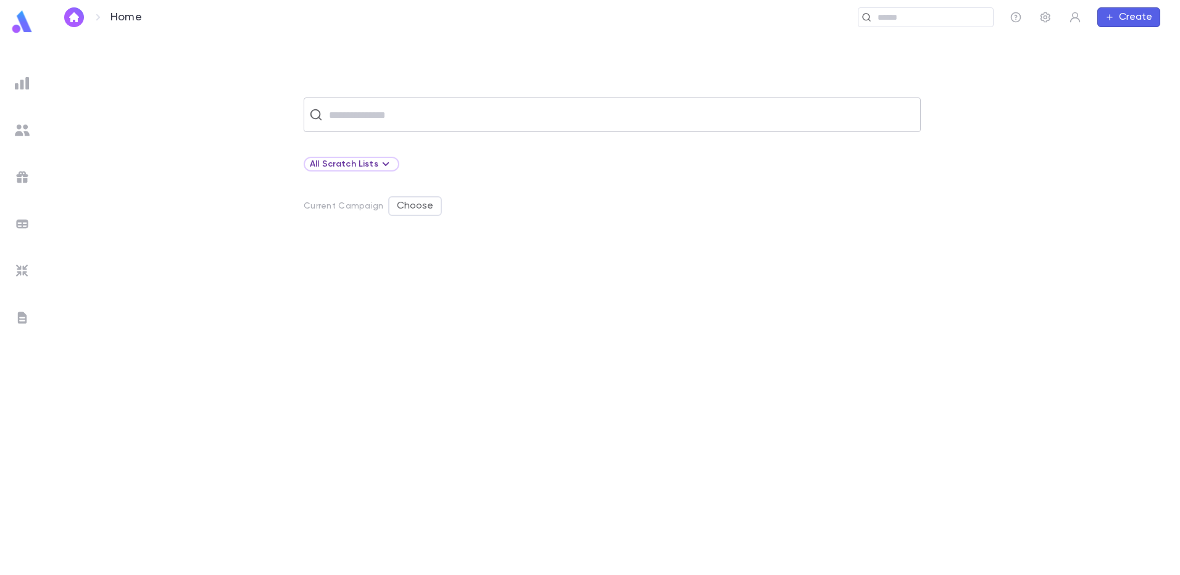
click at [440, 124] on input "text" at bounding box center [620, 114] width 590 height 23
drag, startPoint x: 148, startPoint y: 277, endPoint x: 130, endPoint y: 221, distance: 59.1
click at [150, 277] on div at bounding box center [612, 408] width 1096 height 334
click at [15, 88] on img at bounding box center [22, 83] width 15 height 15
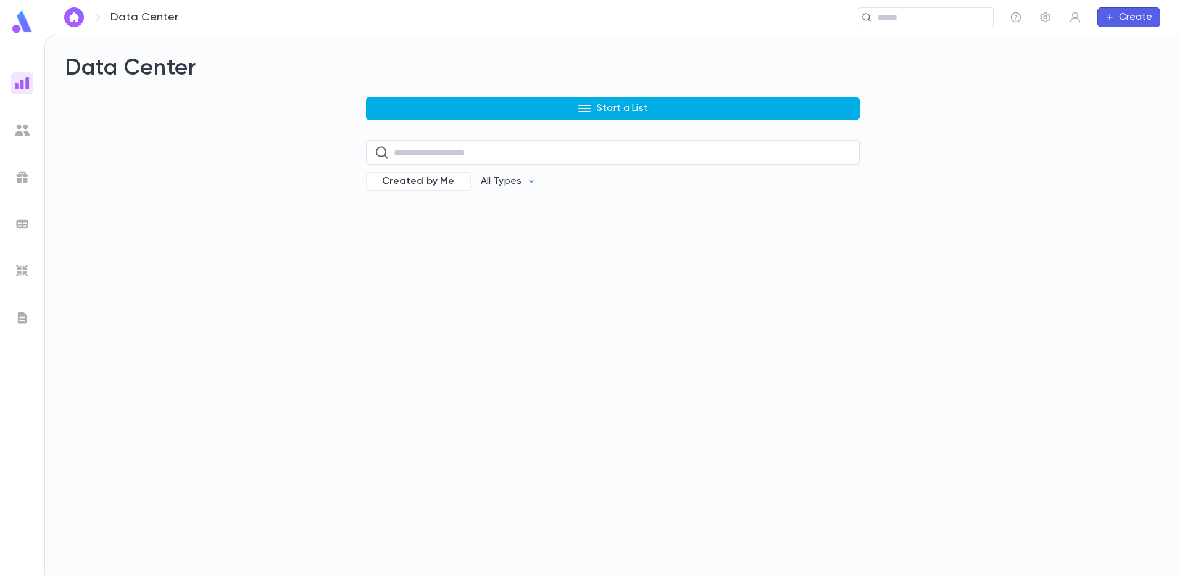
click at [529, 119] on button "Start a List" at bounding box center [613, 108] width 494 height 23
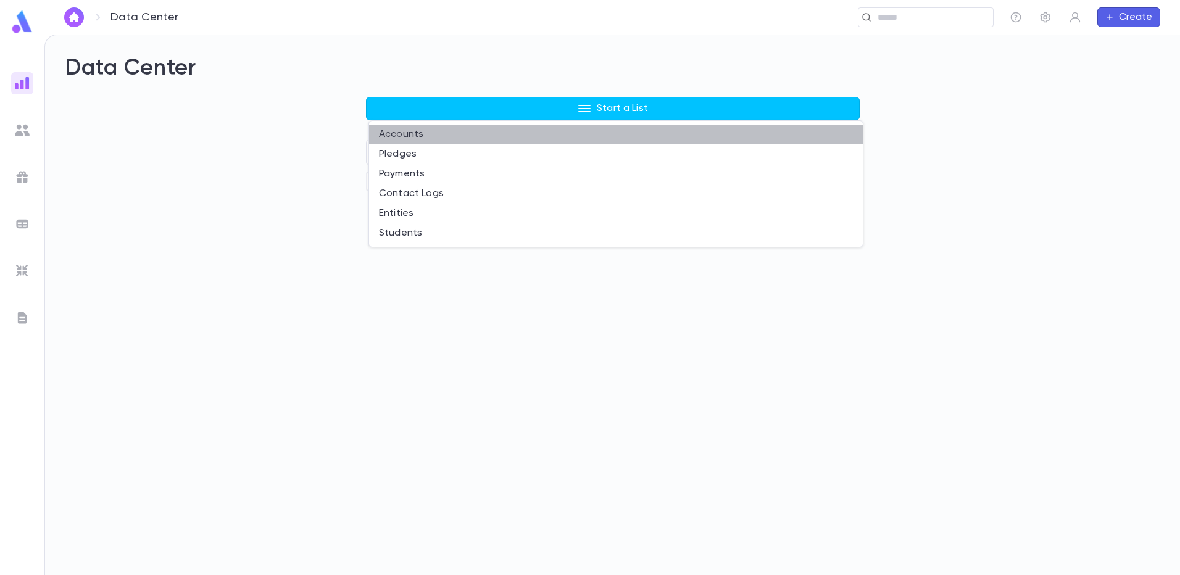
click at [513, 138] on li "Accounts" at bounding box center [616, 135] width 494 height 20
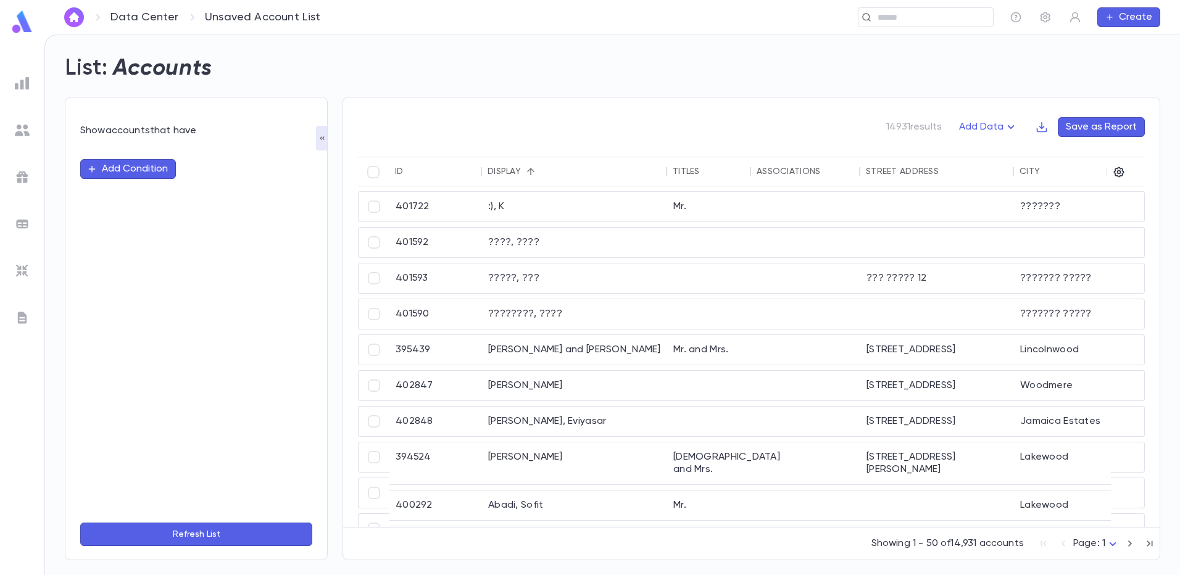
click at [101, 170] on button "Add Condition" at bounding box center [128, 169] width 96 height 20
click at [130, 167] on input "text" at bounding box center [191, 168] width 194 height 17
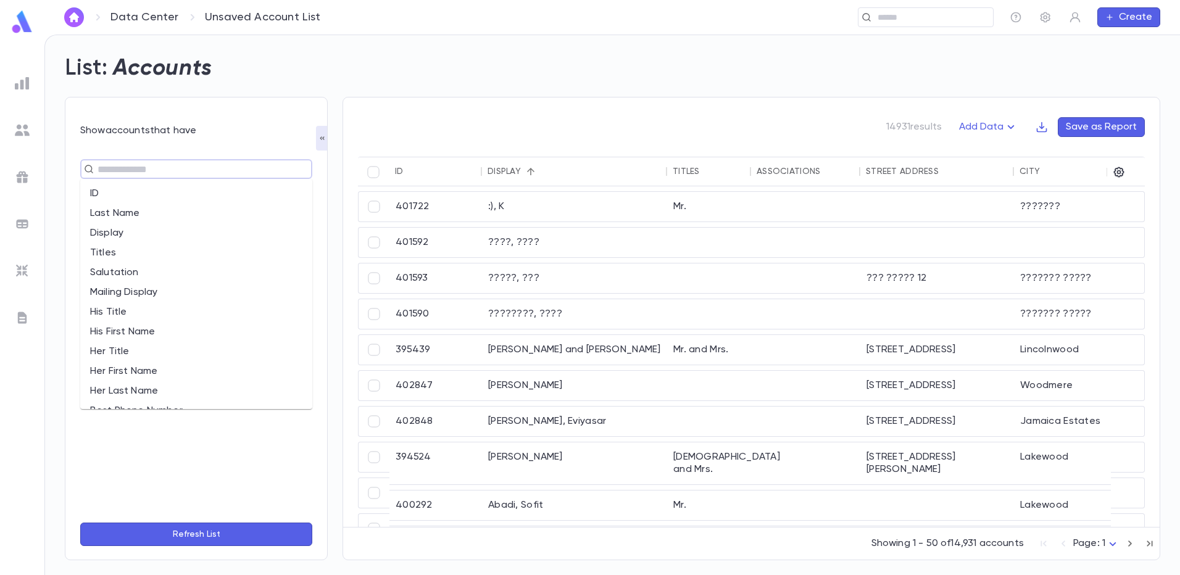
click at [146, 220] on li "Last Name" at bounding box center [196, 214] width 232 height 20
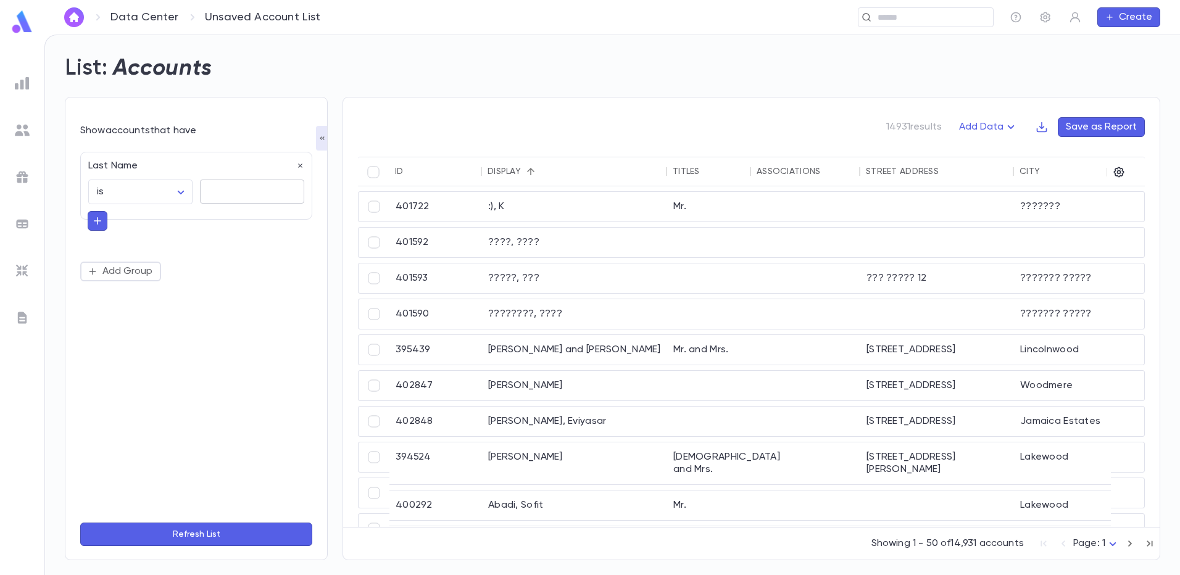
click at [218, 195] on textarea at bounding box center [252, 192] width 87 height 24
type textarea "*******"
click at [249, 538] on button "Refresh List" at bounding box center [196, 534] width 232 height 23
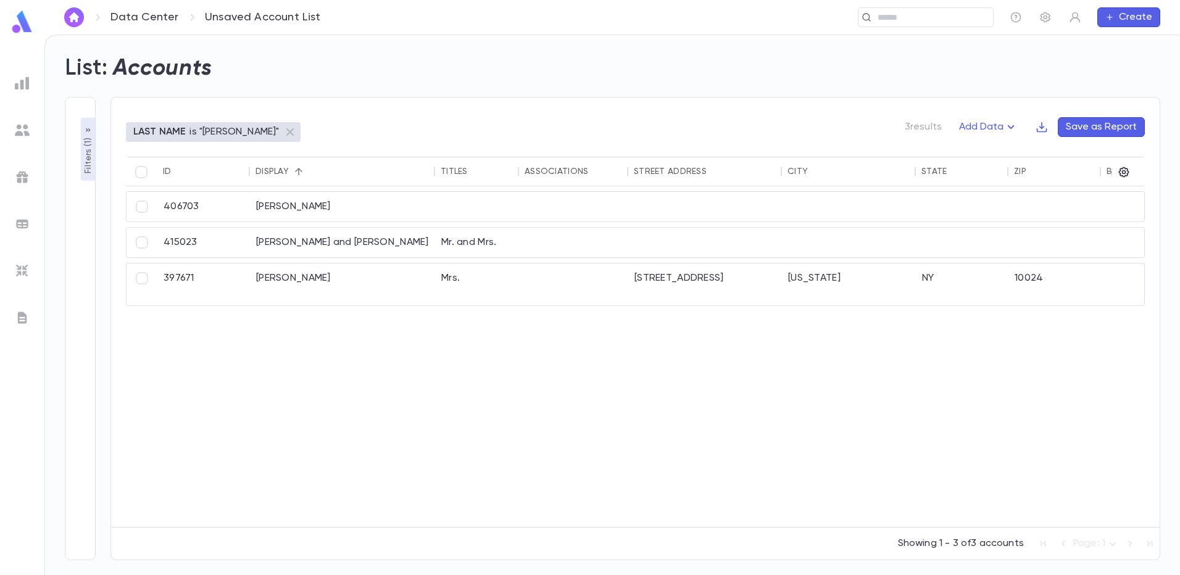
click at [327, 433] on div "406703 [PERSON_NAME] 415023 [PERSON_NAME] and [PERSON_NAME] Mr. and Mrs. 397671…" at bounding box center [769, 356] width 1286 height 341
click at [333, 238] on div "[PERSON_NAME] and [PERSON_NAME]" at bounding box center [342, 243] width 185 height 30
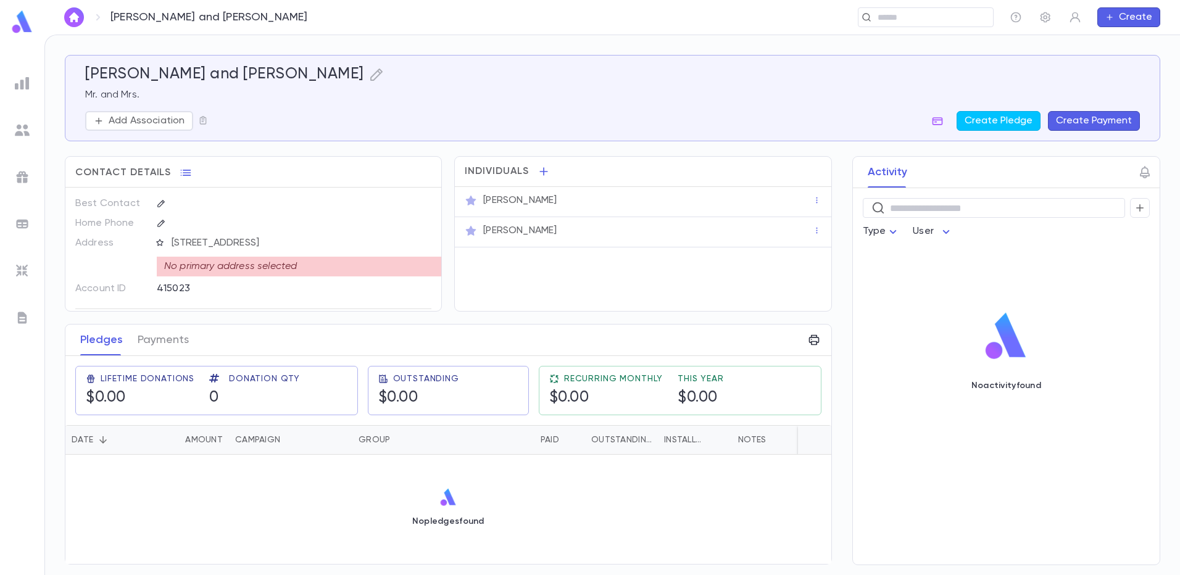
click at [599, 270] on div "Individuals Mr. Mordechai Meister Mrs. Lisa Meister" at bounding box center [642, 234] width 377 height 156
click at [584, 476] on div "No pledges found" at bounding box center [448, 507] width 766 height 104
click at [635, 442] on div "Outstanding" at bounding box center [621, 440] width 60 height 30
click at [121, 442] on div "Date" at bounding box center [107, 440] width 71 height 30
click at [89, 440] on div "Date" at bounding box center [83, 440] width 22 height 30
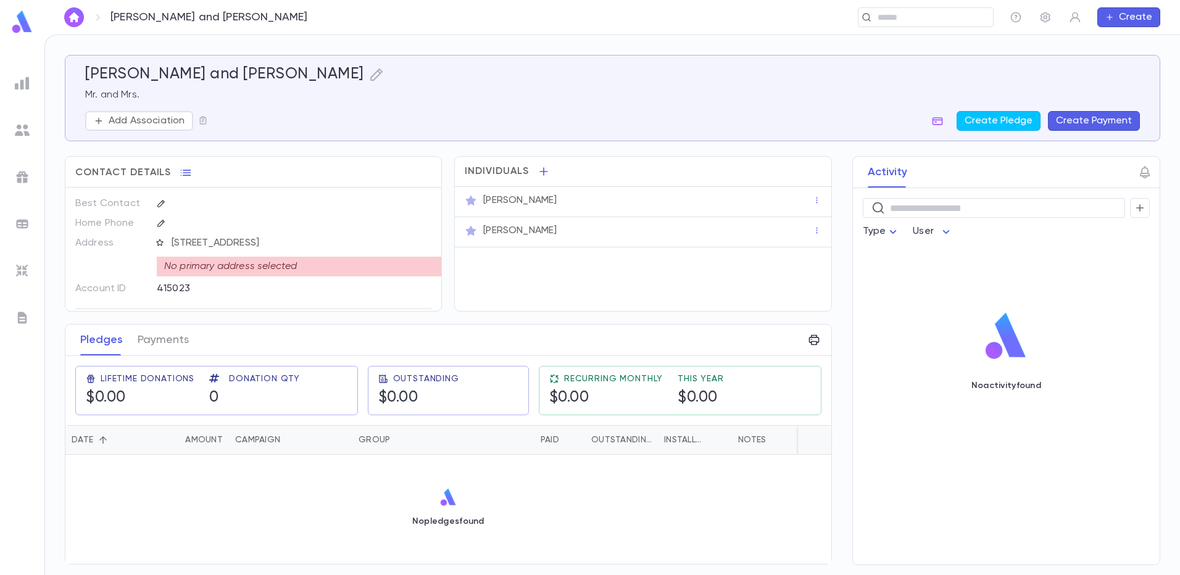
click at [203, 448] on div "Amount" at bounding box center [204, 440] width 38 height 30
click at [206, 448] on div "Amount" at bounding box center [204, 440] width 38 height 30
click at [210, 449] on div "Amount" at bounding box center [204, 440] width 38 height 30
click at [280, 443] on button "Sort" at bounding box center [290, 440] width 20 height 20
click at [198, 441] on div "Amount" at bounding box center [204, 440] width 38 height 30
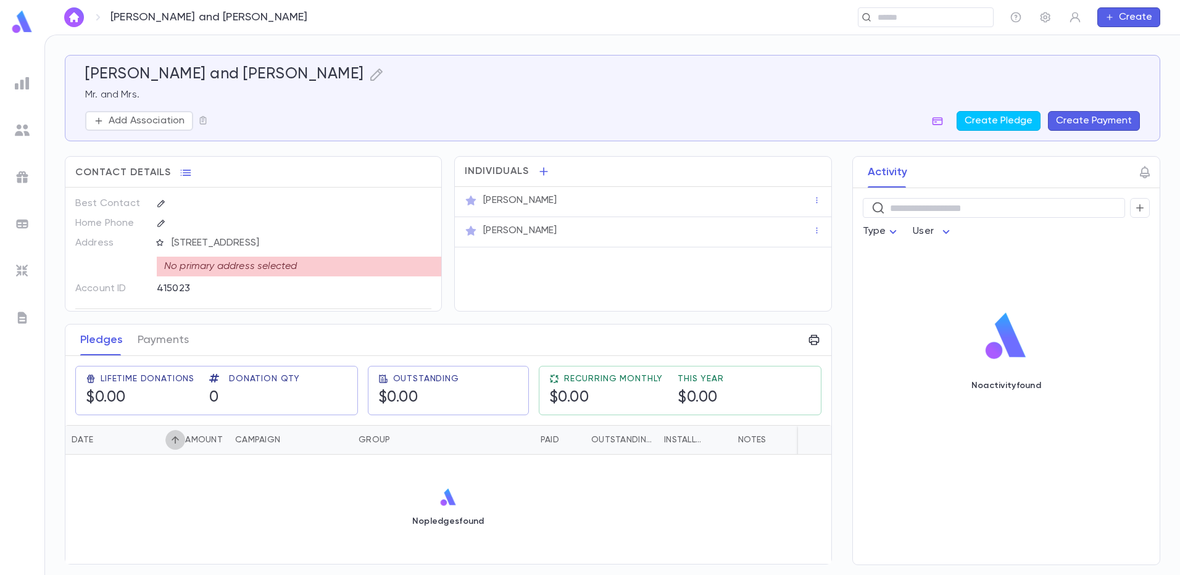
click at [170, 442] on icon "Sort" at bounding box center [175, 440] width 11 height 11
click at [330, 483] on div "No pledges found" at bounding box center [448, 507] width 766 height 104
